Goal: Information Seeking & Learning: Learn about a topic

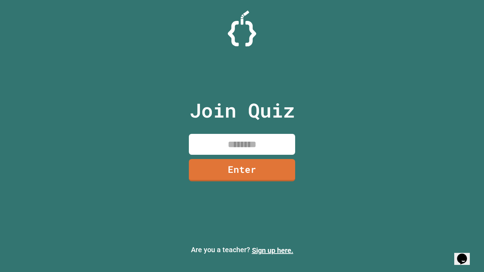
click at [237, 147] on input at bounding box center [242, 144] width 106 height 21
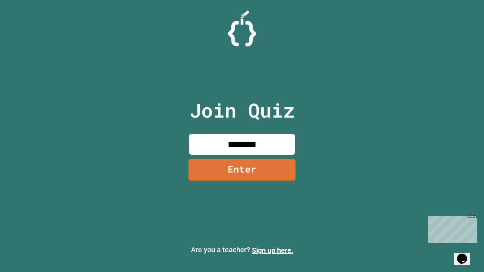
type input "********"
click at [235, 169] on link "Enter" at bounding box center [242, 170] width 107 height 23
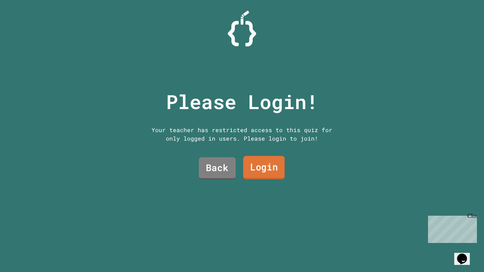
click at [253, 168] on link "Login" at bounding box center [263, 167] width 41 height 23
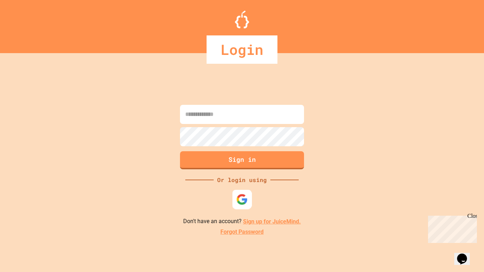
click at [245, 195] on img at bounding box center [242, 200] width 12 height 12
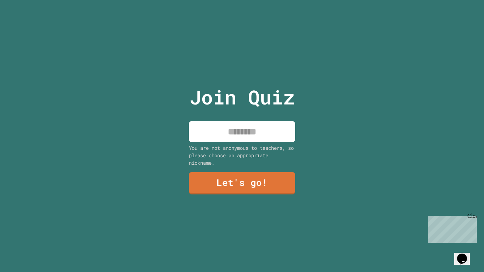
click at [259, 134] on input at bounding box center [242, 131] width 106 height 21
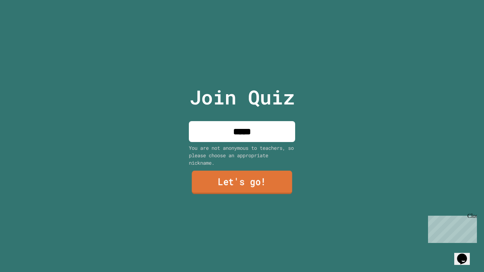
type input "*****"
click at [258, 178] on link "Let's go!" at bounding box center [242, 182] width 100 height 23
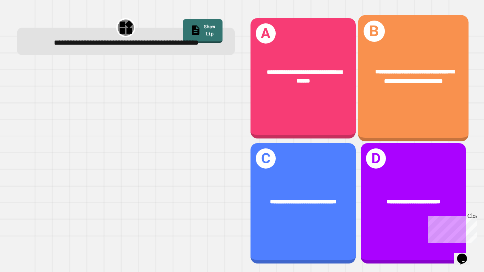
click at [392, 98] on div "**********" at bounding box center [413, 76] width 111 height 43
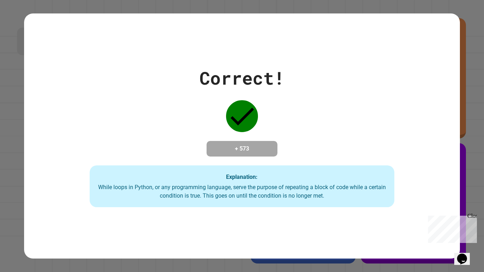
click at [453, 252] on div "Chat with us now!" at bounding box center [451, 255] width 46 height 6
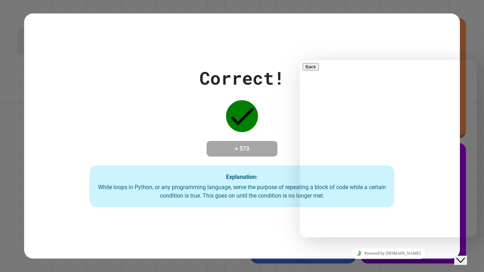
click at [464, 256] on icon "Close Chat This icon closes the chat window." at bounding box center [460, 260] width 9 height 9
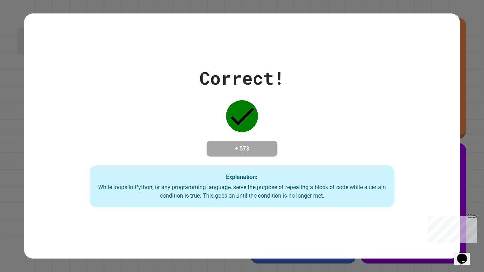
click at [472, 213] on div "Close" at bounding box center [471, 217] width 9 height 9
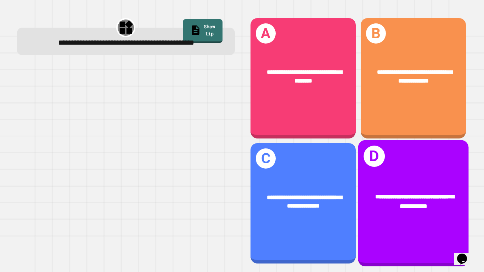
click at [411, 233] on div "**********" at bounding box center [413, 203] width 111 height 127
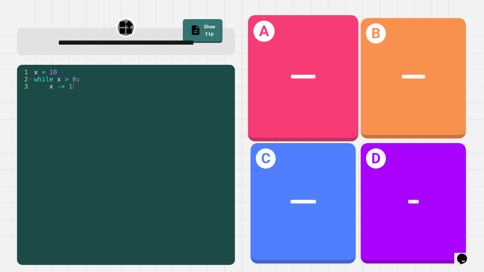
click at [321, 80] on div "**********" at bounding box center [303, 76] width 86 height 9
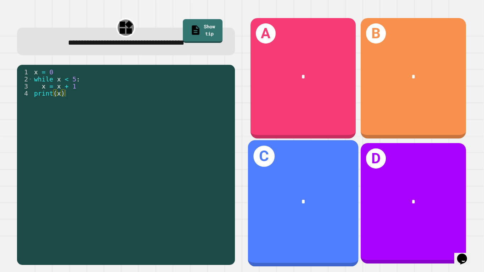
click at [316, 203] on div "*" at bounding box center [303, 201] width 86 height 9
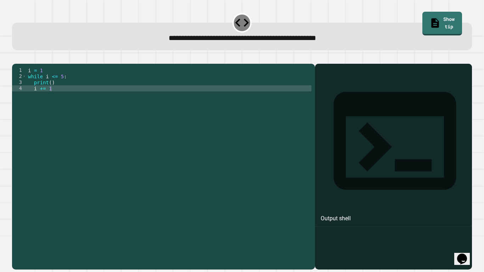
click at [80, 84] on div "i = 1 while i <= 5 : print ( ) i += 1" at bounding box center [169, 163] width 285 height 193
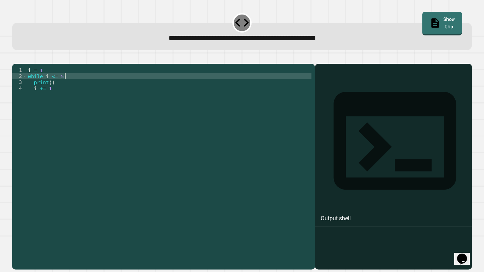
click at [70, 95] on div "i = 1 while i <= 5 : print ( ) i += 1" at bounding box center [169, 163] width 285 height 193
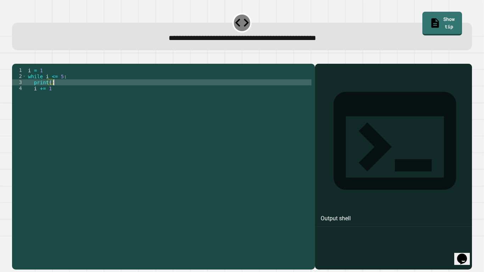
click at [50, 92] on div "i = 1 while i <= 5 : print ( ) i += 1" at bounding box center [169, 163] width 285 height 193
click at [79, 94] on div "i = 1 while i <= 5 : print ( ) i += 1" at bounding box center [169, 163] width 285 height 193
type textarea "*"
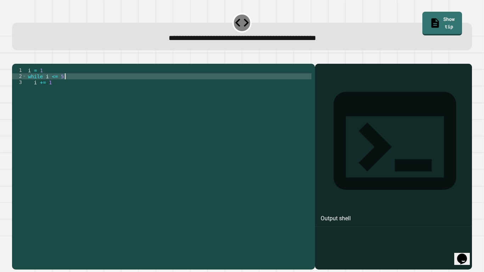
click at [69, 97] on div "i = 1 while i <= 5 : i += 1" at bounding box center [169, 163] width 285 height 193
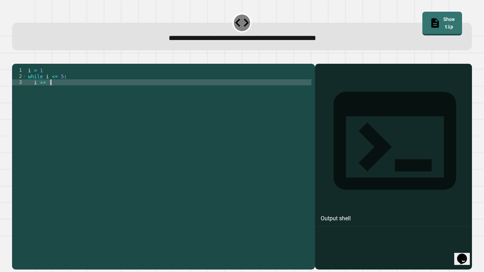
type textarea "******"
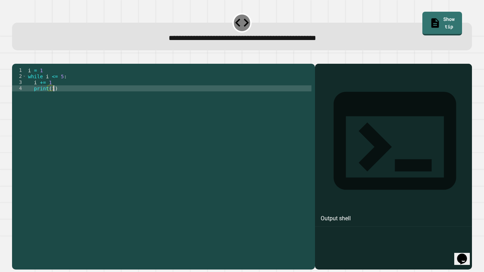
scroll to position [0, 3]
click at [16, 58] on icon "button" at bounding box center [16, 58] width 0 height 0
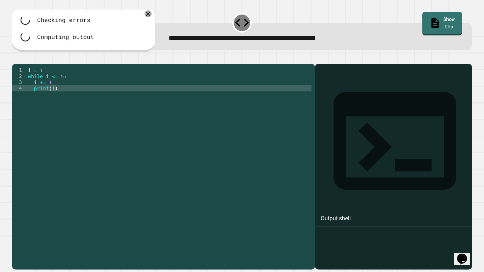
click at [53, 99] on div "i = 1 while i <= 5 : i += 1 print ( 1 )" at bounding box center [169, 163] width 285 height 193
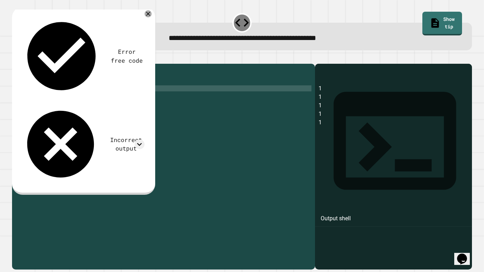
scroll to position [0, 3]
click at [22, 63] on icon "button" at bounding box center [20, 62] width 4 height 5
click at [56, 93] on div "i = 1 while i <= 5 : i += 1 print ( i )" at bounding box center [169, 163] width 285 height 193
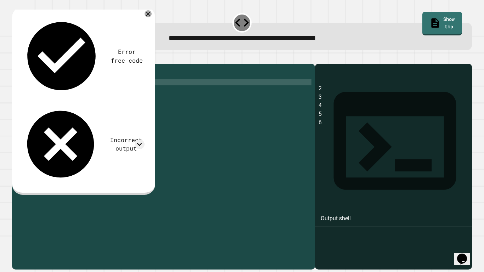
click at [63, 85] on div "i = 1 while i <= 5 : i += 1 print ( i )" at bounding box center [169, 163] width 285 height 193
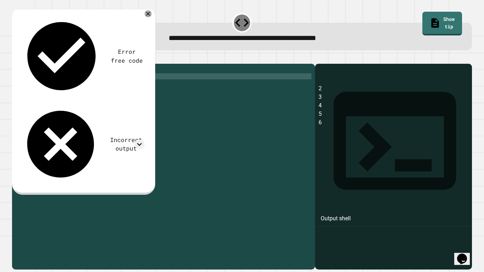
scroll to position [0, 4]
click at [16, 58] on button "button" at bounding box center [16, 58] width 0 height 0
click at [46, 82] on div "i = 1 while i <= 6 : i += 1 print ( i )" at bounding box center [169, 163] width 285 height 193
click at [16, 58] on icon "button" at bounding box center [16, 58] width 0 height 0
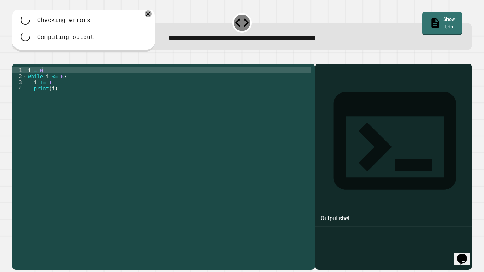
click at [61, 86] on div "i = 0 while i <= 6 : i += 1 print ( i )" at bounding box center [169, 163] width 285 height 193
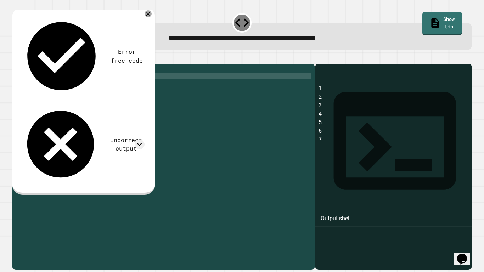
scroll to position [0, 4]
click at [22, 63] on icon "button" at bounding box center [20, 62] width 4 height 5
click at [62, 86] on div "i = 0 while i <= 5 : i += 1 print ( i )" at bounding box center [169, 163] width 285 height 193
type textarea "**********"
click at [16, 58] on icon "button" at bounding box center [16, 58] width 0 height 0
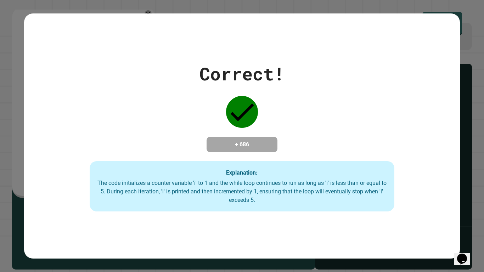
click at [257, 119] on div "Correct! + 686 Explanation: The code initializes a counter variable 'i' to 1 an…" at bounding box center [242, 136] width 436 height 151
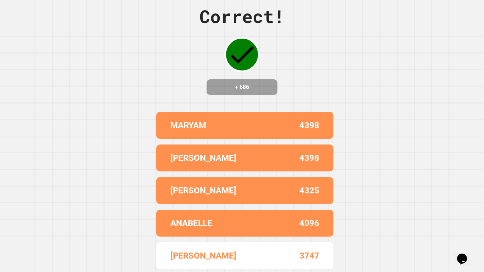
scroll to position [0, 0]
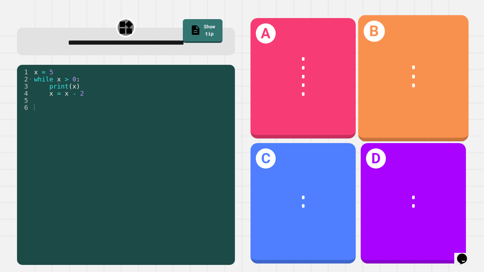
click at [399, 102] on div "* * *" at bounding box center [413, 76] width 111 height 52
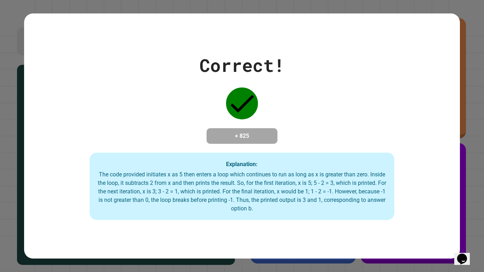
click at [366, 110] on div "Correct! + 825 Explanation: The code provided initiates x as 5 then enters a lo…" at bounding box center [242, 136] width 436 height 168
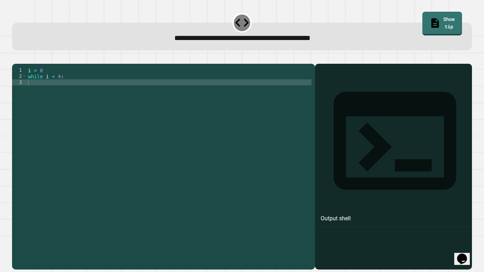
click at [73, 88] on div "i = 0 while i < 4 :" at bounding box center [169, 163] width 285 height 193
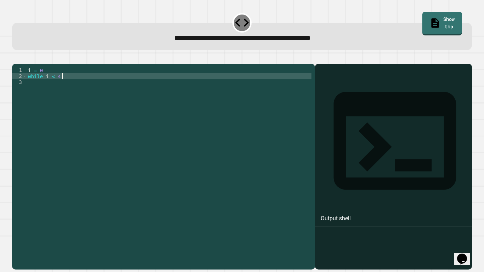
type textarea "**********"
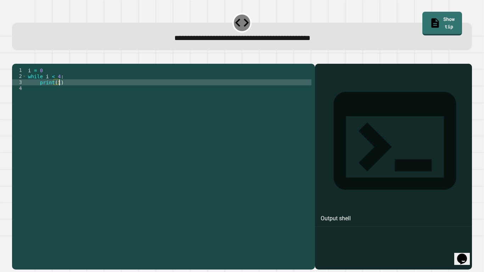
scroll to position [0, 4]
click at [16, 58] on icon "button" at bounding box center [16, 58] width 0 height 0
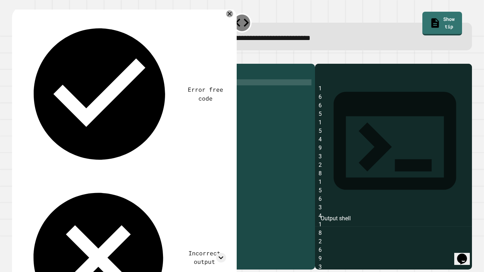
click at [93, 94] on div "i = 0 while i < 4 : print ( i )" at bounding box center [169, 163] width 285 height 193
type textarea "********"
type textarea "****"
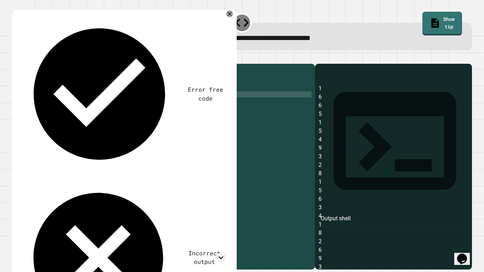
click at [16, 58] on button "button" at bounding box center [16, 58] width 0 height 0
click at [58, 98] on div "i = 0 while i < 4 : print ( i ) i -= 1" at bounding box center [169, 163] width 285 height 193
click at [46, 98] on div "i = 0 while i < 4 : print ( i ) i -= 1" at bounding box center [169, 163] width 285 height 193
click at [16, 58] on icon "button" at bounding box center [16, 58] width 0 height 0
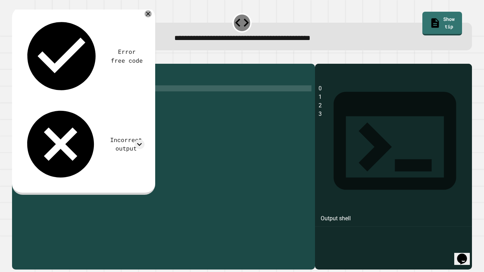
click at [59, 86] on div "i = 0 while i < 4 : print ( i ) i += 1" at bounding box center [169, 163] width 285 height 193
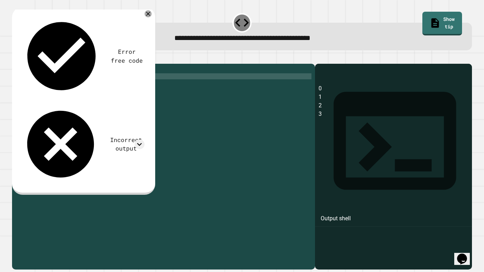
scroll to position [0, 4]
click at [16, 58] on button "button" at bounding box center [16, 58] width 0 height 0
click at [60, 86] on div "i = 0 while i < 5 : print ( i ) i += 1" at bounding box center [169, 163] width 285 height 193
type textarea "**********"
click at [16, 58] on icon "button" at bounding box center [16, 58] width 0 height 0
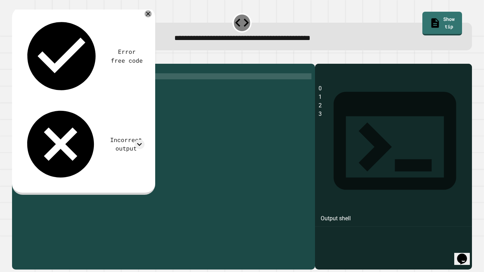
click at [47, 81] on div "i = 0 while i < 4 : print ( i ) i += 1" at bounding box center [169, 163] width 285 height 193
click at [63, 101] on div "i = 0 while i < 4 : print ( i ) i += 1" at bounding box center [169, 163] width 285 height 193
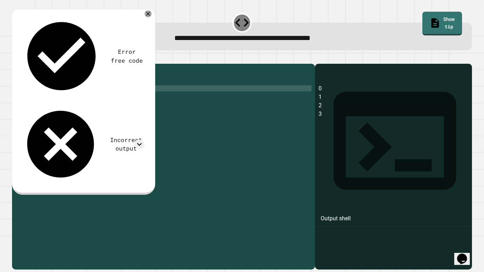
click at [0, 0] on div at bounding box center [0, 0] width 0 height 0
